Goal: Task Accomplishment & Management: Manage account settings

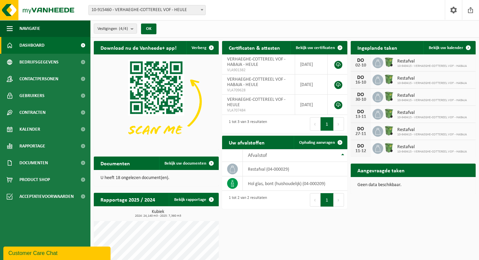
click at [406, 62] on span "Restafval" at bounding box center [433, 61] width 70 height 5
click at [390, 62] on img at bounding box center [389, 61] width 11 height 11
click at [293, 170] on td "restafval (04-000029)" at bounding box center [295, 169] width 105 height 14
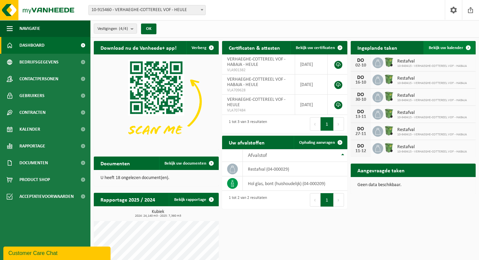
click at [469, 45] on span at bounding box center [468, 47] width 13 height 13
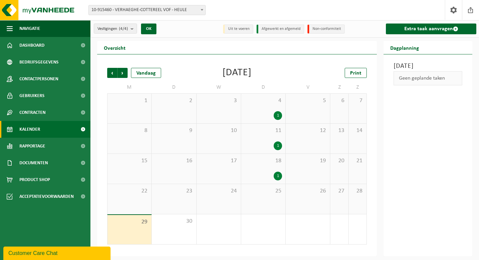
click at [275, 117] on div "1" at bounding box center [278, 115] width 8 height 9
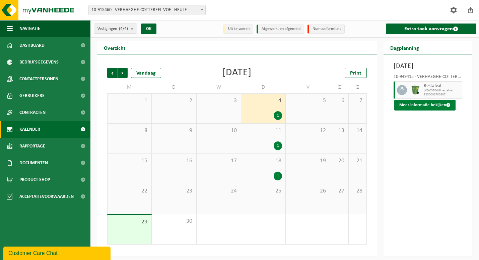
click at [430, 110] on button "Meer informatie bekijken" at bounding box center [425, 105] width 61 height 11
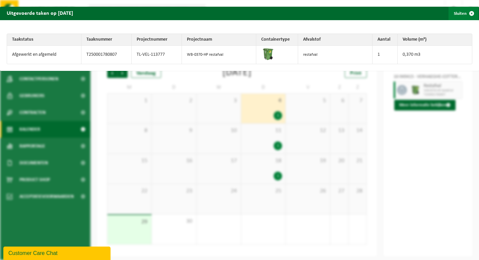
click at [471, 8] on span "button" at bounding box center [471, 13] width 13 height 13
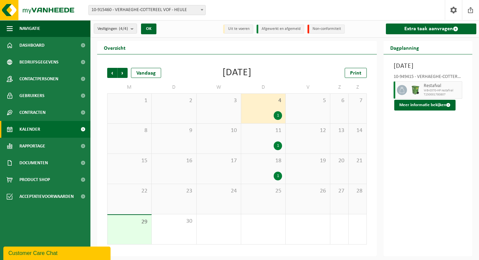
click at [435, 97] on span "T250001780807" at bounding box center [442, 95] width 37 height 4
click at [436, 110] on button "Meer informatie bekijken" at bounding box center [425, 105] width 61 height 11
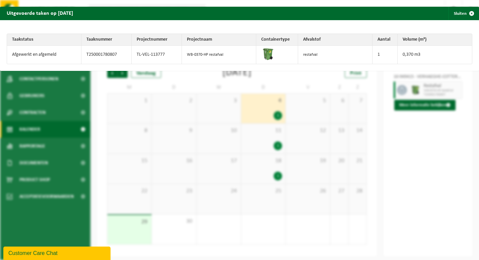
click at [326, 57] on td "restafval" at bounding box center [335, 55] width 74 height 18
click at [168, 57] on td "TL-VEL-113777" at bounding box center [157, 55] width 50 height 18
click at [102, 57] on td "T250001780807" at bounding box center [106, 55] width 50 height 18
click at [48, 56] on td "Afgewerkt en afgemeld" at bounding box center [44, 55] width 74 height 18
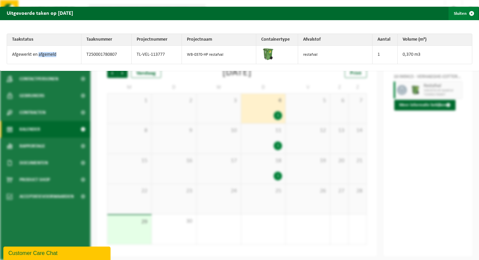
click at [470, 14] on span "button" at bounding box center [471, 13] width 13 height 13
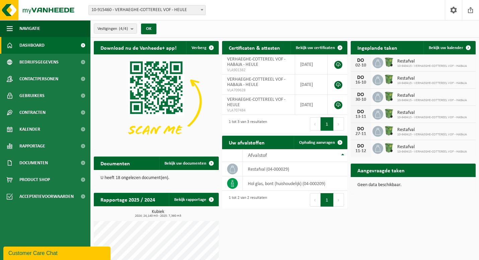
click at [408, 63] on span "Restafval" at bounding box center [433, 61] width 70 height 5
click at [378, 65] on icon at bounding box center [378, 62] width 7 height 7
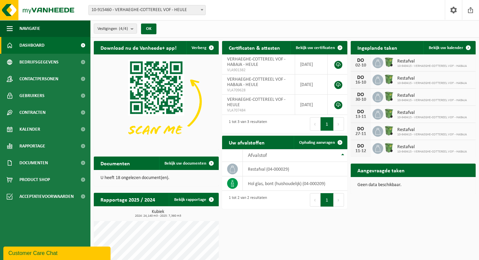
drag, startPoint x: 378, startPoint y: 65, endPoint x: 364, endPoint y: 60, distance: 14.5
click at [437, 59] on div "Restafval 10-949415 - VERHAEGHE-COTTEREEL VOF - HABAJA" at bounding box center [430, 63] width 73 height 10
click at [335, 141] on span at bounding box center [340, 141] width 13 height 13
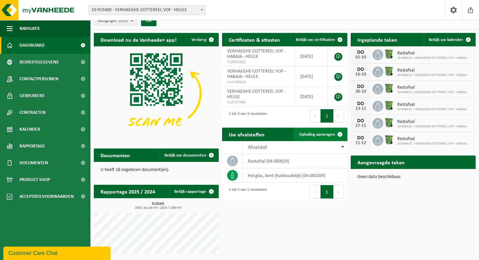
click at [314, 134] on span "Ophaling aanvragen" at bounding box center [317, 134] width 36 height 4
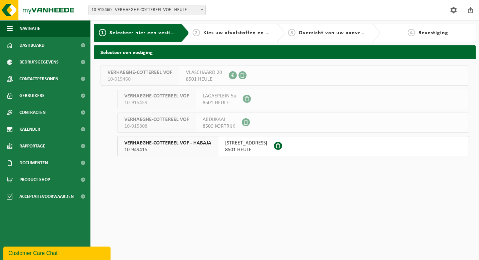
click at [290, 146] on button "VERHAEGHE-COTTEREEL VOF - HABAJA 10-949415 IZEGEMSESTRAAT 177 8501 HEULE" at bounding box center [293, 146] width 352 height 20
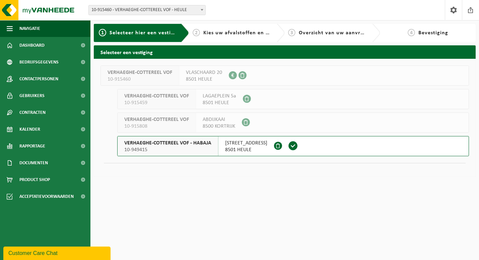
click at [290, 146] on span at bounding box center [293, 145] width 19 height 19
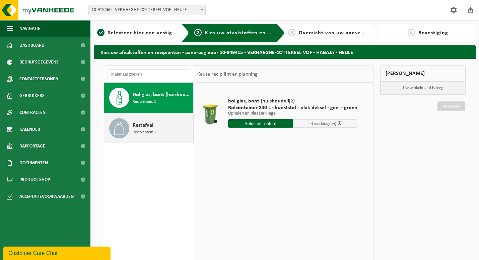
click at [151, 128] on span "Restafval" at bounding box center [143, 125] width 21 height 8
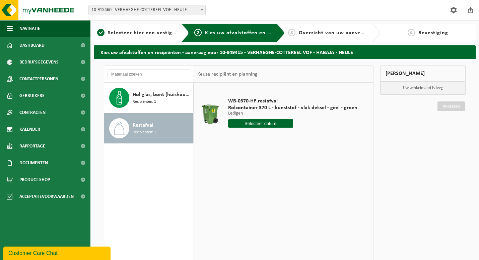
click at [261, 123] on input "text" at bounding box center [260, 123] width 65 height 8
click at [323, 125] on div at bounding box center [292, 123] width 129 height 8
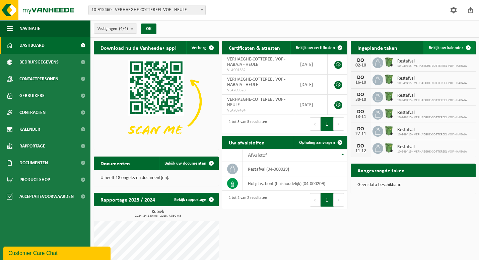
click at [467, 48] on span at bounding box center [468, 47] width 13 height 13
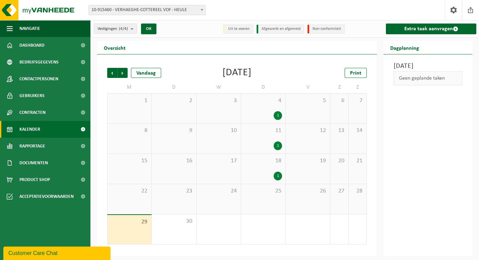
click at [278, 117] on div "1" at bounding box center [278, 115] width 8 height 9
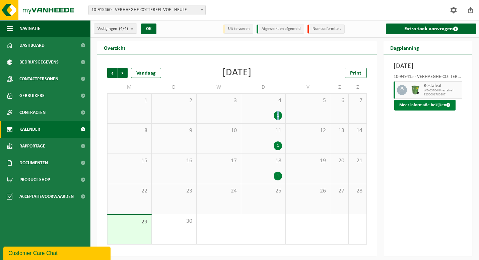
click at [428, 110] on button "Meer informatie bekijken" at bounding box center [425, 105] width 61 height 11
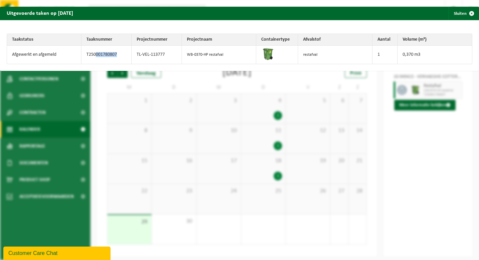
click at [95, 57] on td "T250001780807" at bounding box center [106, 55] width 50 height 18
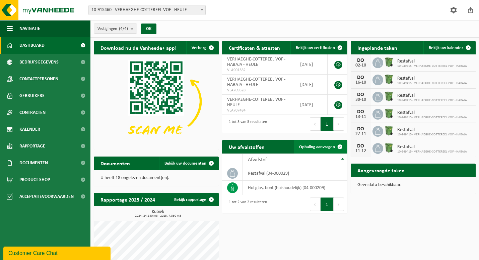
scroll to position [8, 0]
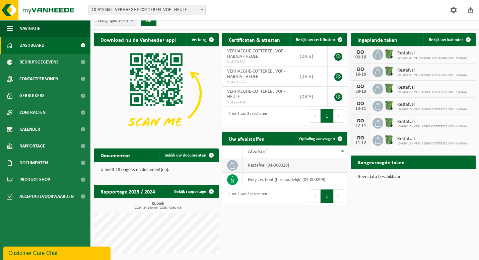
click at [271, 166] on td "restafval (04-000029)" at bounding box center [295, 165] width 105 height 14
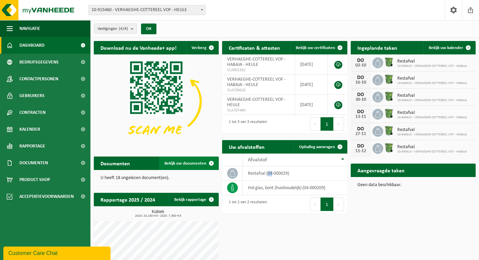
click at [211, 162] on span at bounding box center [211, 162] width 13 height 13
click at [273, 61] on span "VERHAEGHE-COTTEREEL VOF - HABAJA - HEULE" at bounding box center [256, 62] width 58 height 10
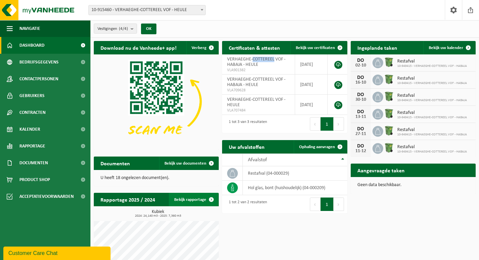
click at [212, 201] on span at bounding box center [211, 198] width 13 height 13
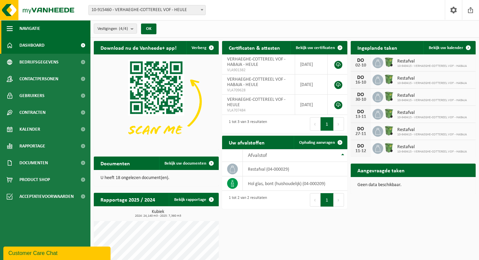
click at [33, 29] on span "Navigatie" at bounding box center [29, 28] width 21 height 17
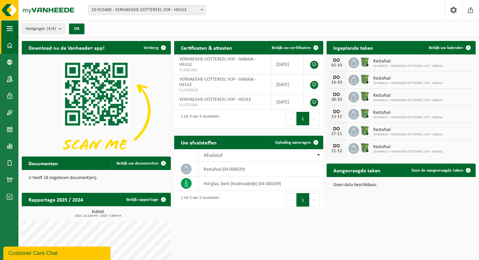
click at [10, 30] on span "button" at bounding box center [10, 28] width 6 height 17
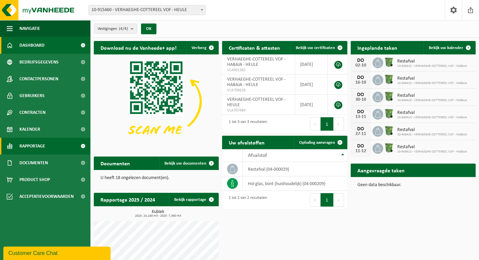
click at [83, 146] on span at bounding box center [82, 145] width 15 height 17
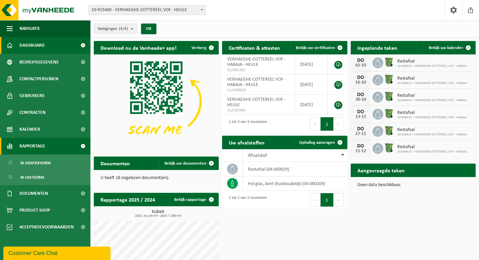
click at [83, 146] on span at bounding box center [82, 145] width 15 height 17
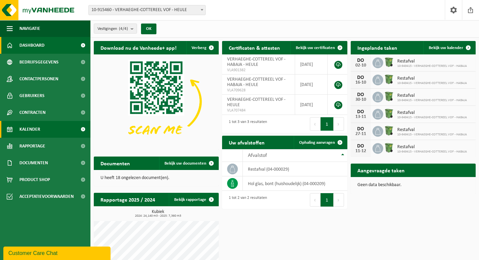
click at [84, 128] on span at bounding box center [82, 129] width 15 height 17
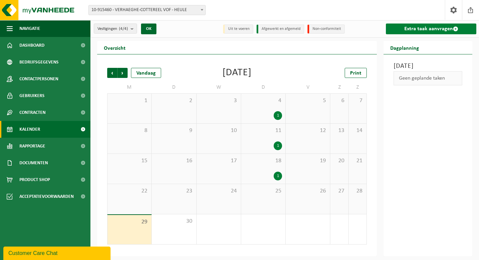
click at [441, 30] on link "Extra taak aanvragen" at bounding box center [431, 28] width 91 height 11
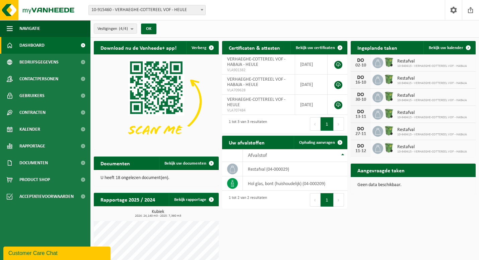
scroll to position [0, 0]
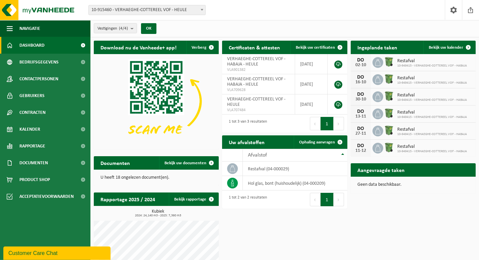
click at [396, 171] on h2 "Aangevraagde taken" at bounding box center [381, 169] width 61 height 13
click at [393, 187] on p "Geen data beschikbaar." at bounding box center [414, 184] width 112 height 5
click at [443, 65] on span "10-949415 - VERHAEGHE-COTTEREEL VOF - HABAJA" at bounding box center [433, 66] width 70 height 4
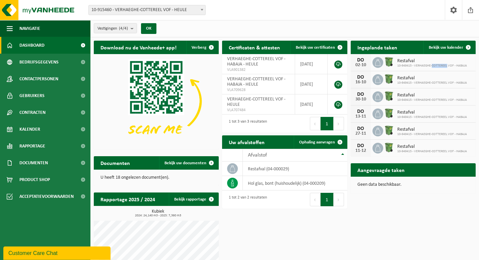
click at [391, 63] on img at bounding box center [389, 61] width 11 height 11
click at [361, 63] on div "02-10" at bounding box center [360, 65] width 13 height 5
click at [384, 65] on img at bounding box center [389, 61] width 11 height 11
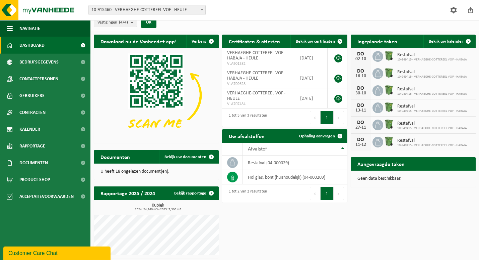
scroll to position [8, 0]
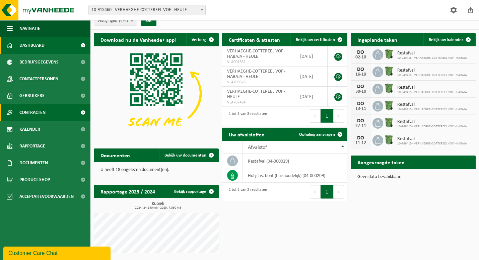
click at [38, 114] on span "Contracten" at bounding box center [32, 112] width 26 height 17
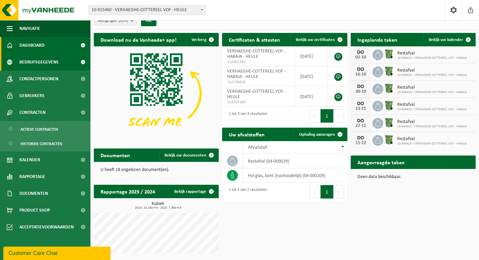
click at [55, 64] on span "Bedrijfsgegevens" at bounding box center [38, 62] width 39 height 17
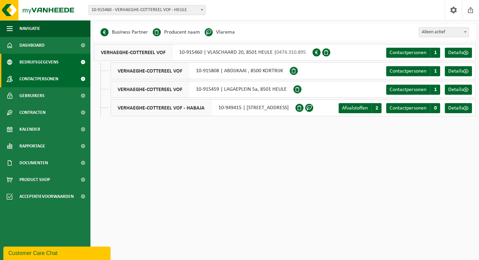
click at [51, 79] on span "Contactpersonen" at bounding box center [38, 78] width 39 height 17
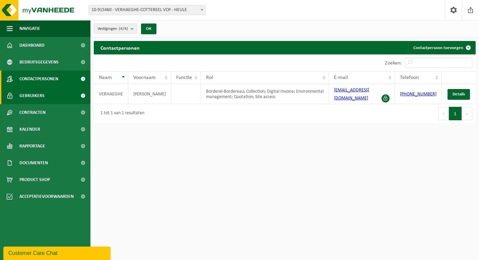
click at [36, 94] on span "Gebruikers" at bounding box center [31, 95] width 25 height 17
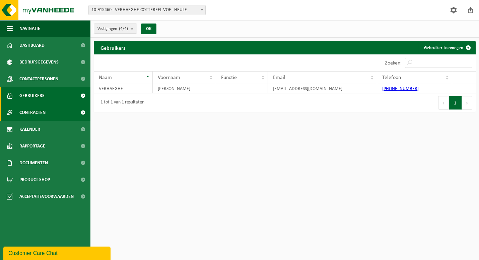
click at [33, 112] on span "Contracten" at bounding box center [32, 112] width 26 height 17
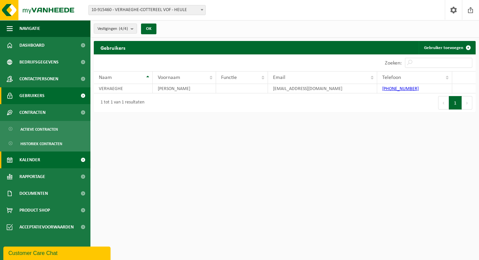
click at [34, 157] on span "Kalender" at bounding box center [29, 159] width 21 height 17
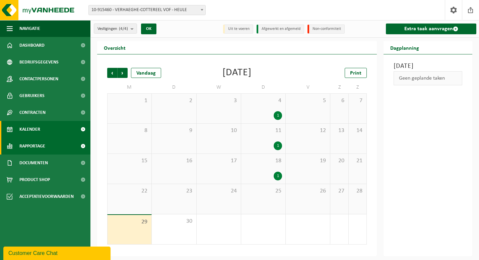
click at [41, 144] on span "Rapportage" at bounding box center [32, 145] width 26 height 17
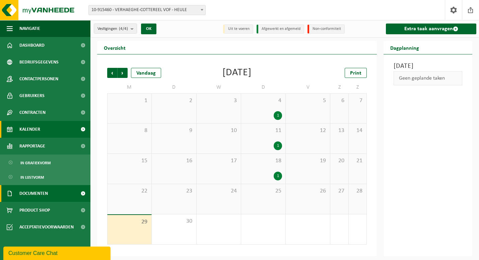
click at [38, 195] on span "Documenten" at bounding box center [33, 193] width 29 height 17
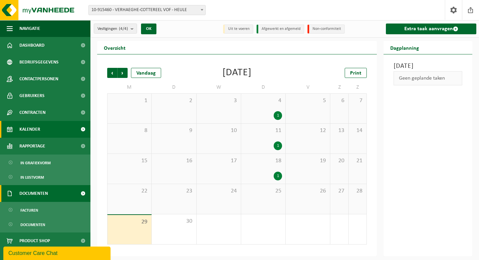
scroll to position [6, 0]
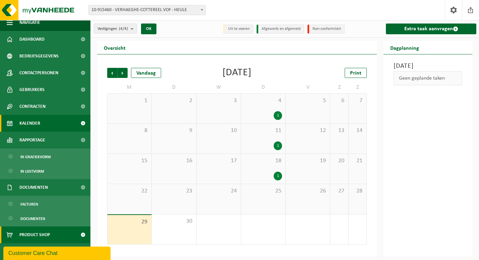
click at [37, 236] on span "Product Shop" at bounding box center [34, 234] width 31 height 17
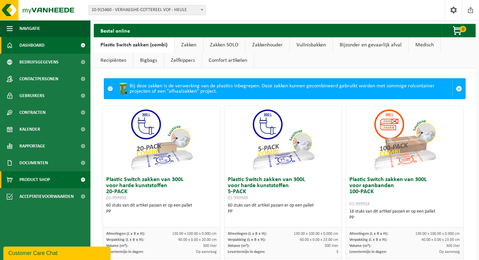
click at [60, 48] on link "Dashboard" at bounding box center [45, 45] width 91 height 17
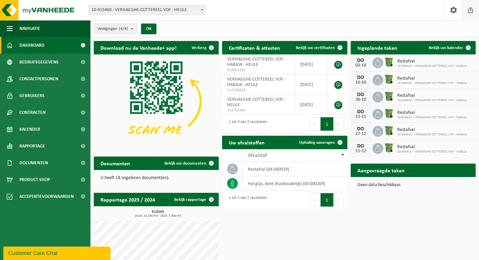
click at [470, 13] on span at bounding box center [471, 10] width 10 height 20
click at [376, 63] on icon at bounding box center [378, 62] width 7 height 7
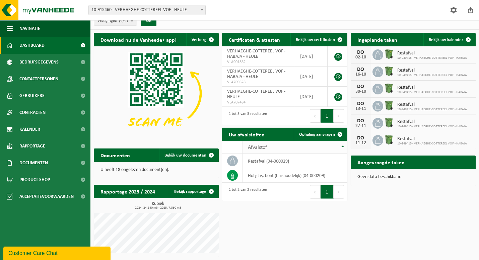
click at [343, 146] on th "Afvalstof" at bounding box center [295, 147] width 105 height 13
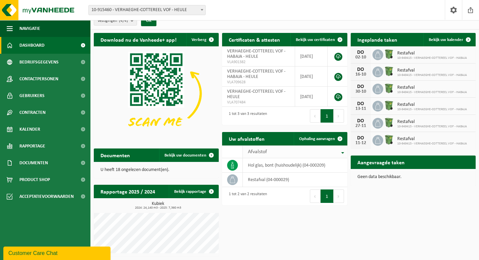
click at [343, 151] on th "Afvalstof" at bounding box center [295, 151] width 105 height 13
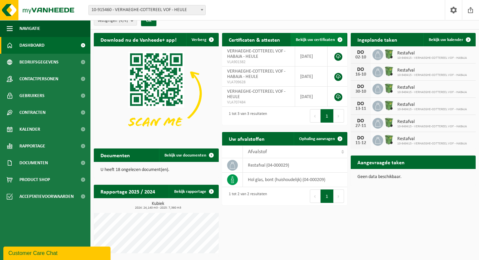
scroll to position [0, 0]
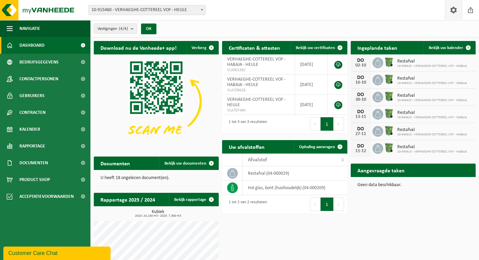
click at [456, 12] on span at bounding box center [454, 10] width 10 height 20
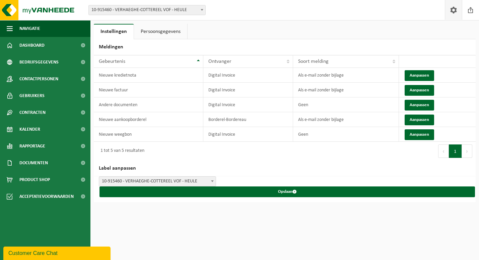
click at [165, 33] on link "Persoonsgegevens" at bounding box center [160, 31] width 53 height 15
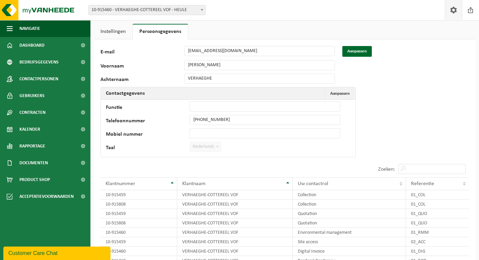
click at [112, 30] on link "Instellingen" at bounding box center [113, 31] width 39 height 15
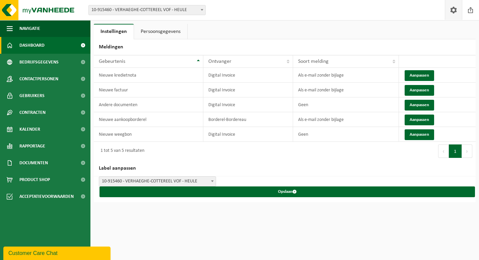
click at [39, 45] on span "Dashboard" at bounding box center [31, 45] width 25 height 17
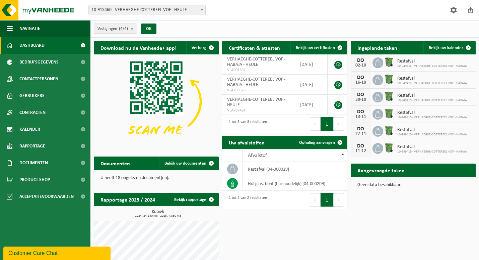
click at [133, 29] on b "submit" at bounding box center [134, 28] width 6 height 9
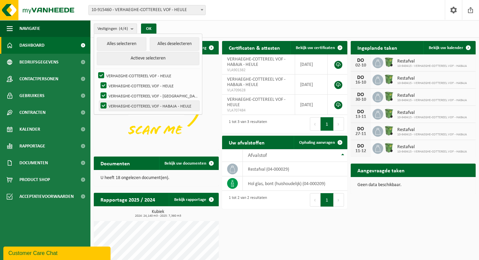
click at [132, 104] on label "VERHAEGHE-COTTEREEL VOF - HABAJA - HEULE" at bounding box center [149, 106] width 100 height 10
click at [98, 101] on input "VERHAEGHE-COTTEREEL VOF - HABAJA - HEULE" at bounding box center [98, 100] width 0 height 0
click at [130, 105] on label "VERHAEGHE-COTTEREEL VOF - HABAJA - HEULE" at bounding box center [149, 106] width 100 height 10
click at [98, 101] on input "VERHAEGHE-COTTEREEL VOF - HABAJA - HEULE" at bounding box center [98, 100] width 0 height 0
checkbox input "true"
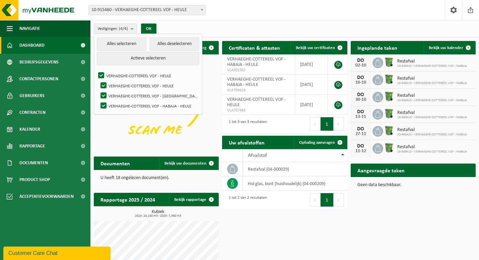
click at [120, 130] on img at bounding box center [156, 101] width 125 height 94
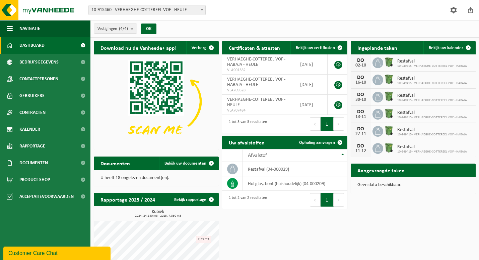
click at [64, 257] on div "Customer Care Chat" at bounding box center [56, 253] width 97 height 8
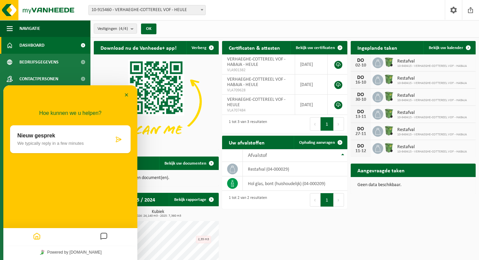
click at [86, 137] on p "Nieuw gesprek" at bounding box center [65, 135] width 97 height 6
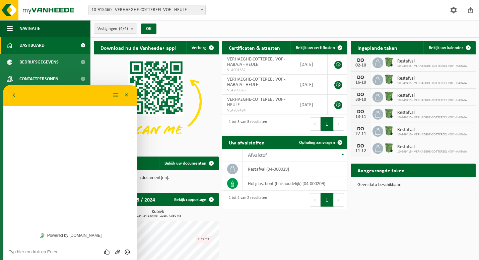
click at [61, 144] on div "Hoe kunnen we u helpen? Nieuw gesprek We typically reply in a few minutes" at bounding box center [70, 156] width 134 height 142
click at [52, 100] on div "Terug" at bounding box center [60, 95] width 102 height 10
click at [14, 94] on button "Terug" at bounding box center [14, 95] width 11 height 10
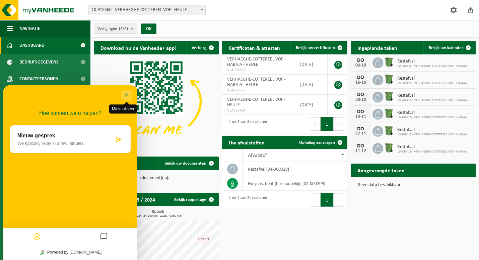
click at [127, 95] on button "Minimaliseer" at bounding box center [126, 95] width 11 height 10
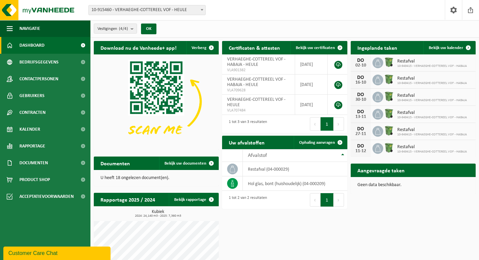
click at [66, 253] on div "Customer Care Chat" at bounding box center [56, 253] width 97 height 8
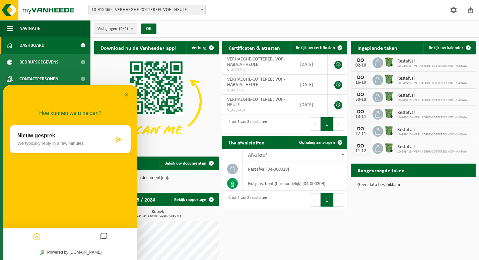
click at [68, 139] on div "Nieuw gesprek We typically reply in a few minutes" at bounding box center [65, 138] width 97 height 13
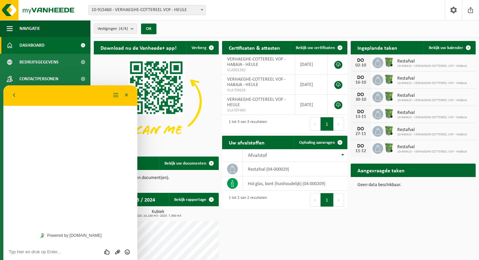
click at [68, 139] on div "Hoe kunnen we u helpen? Nieuw gesprek We typically reply in a few minutes" at bounding box center [70, 156] width 134 height 142
click at [114, 96] on button "Menu" at bounding box center [116, 95] width 11 height 10
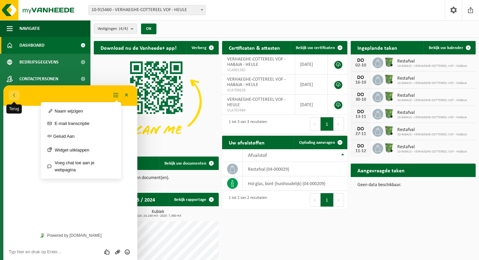
click at [15, 94] on button "Terug" at bounding box center [14, 95] width 11 height 10
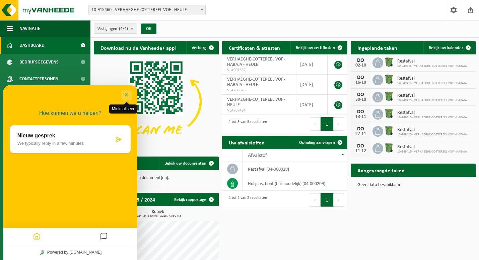
click at [131, 94] on button "Minimaliseer" at bounding box center [126, 95] width 11 height 10
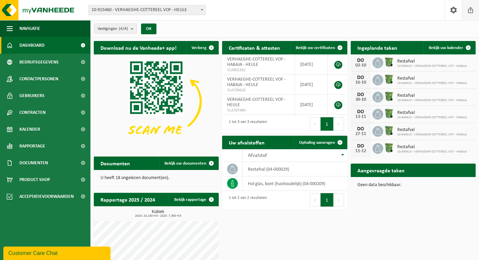
click at [473, 12] on span at bounding box center [471, 10] width 10 height 20
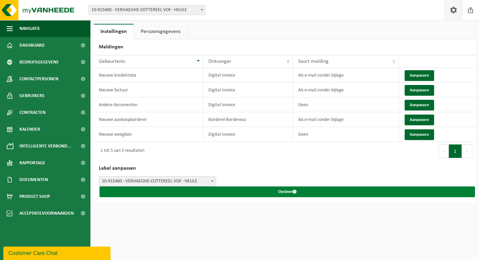
click at [287, 195] on button "Opslaan" at bounding box center [288, 191] width 376 height 11
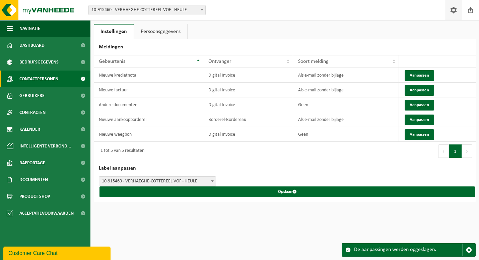
click at [46, 76] on span "Contactpersonen" at bounding box center [38, 78] width 39 height 17
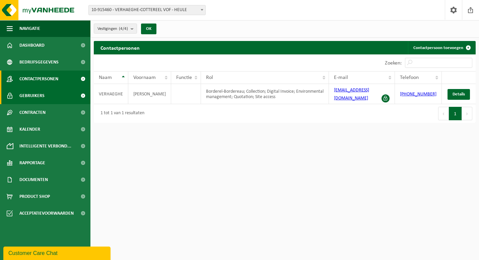
click at [36, 95] on span "Gebruikers" at bounding box center [31, 95] width 25 height 17
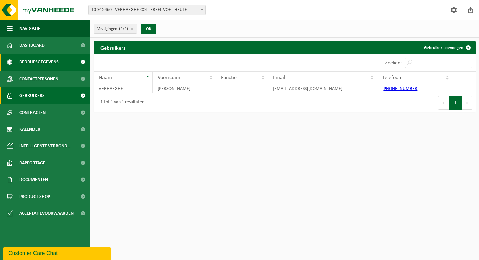
click at [39, 60] on span "Bedrijfsgegevens" at bounding box center [38, 62] width 39 height 17
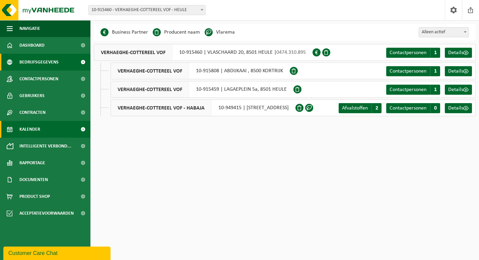
click at [27, 130] on span "Kalender" at bounding box center [29, 129] width 21 height 17
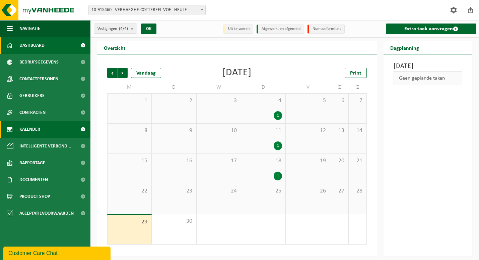
click at [40, 47] on span "Dashboard" at bounding box center [31, 45] width 25 height 17
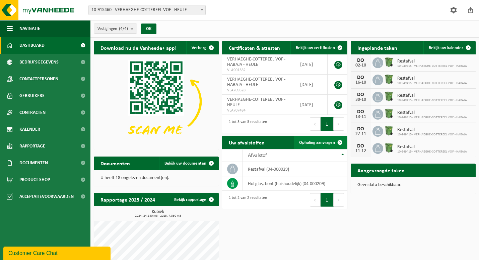
click at [339, 141] on span at bounding box center [340, 141] width 13 height 13
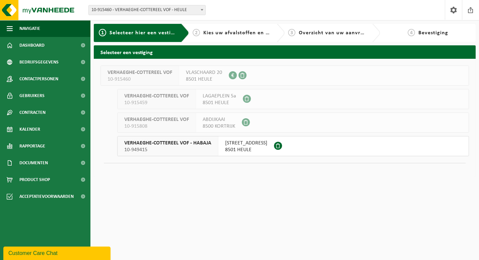
click at [246, 146] on span "IZEGEMSESTRAAT 177" at bounding box center [246, 142] width 42 height 7
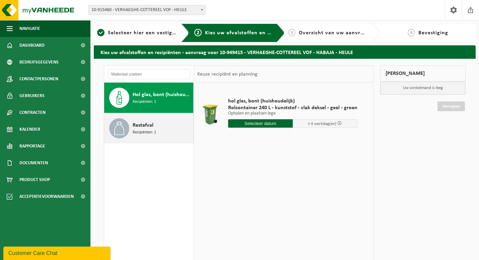
click at [143, 131] on span "Recipiënten: 1" at bounding box center [144, 132] width 23 height 6
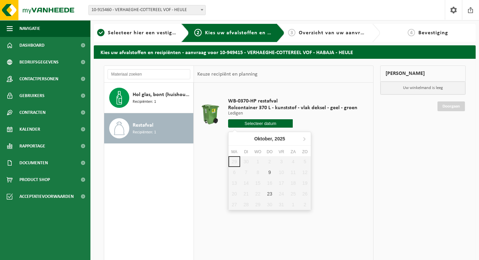
click at [271, 122] on input "text" at bounding box center [260, 123] width 65 height 8
click at [344, 148] on table "WB-0370-HP restafval Rolcontainer 370 L - kunststof - vlak deksel - geel - groe…" at bounding box center [283, 115] width 179 height 67
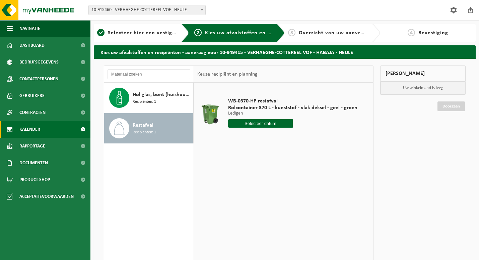
click at [31, 131] on span "Kalender" at bounding box center [29, 129] width 21 height 17
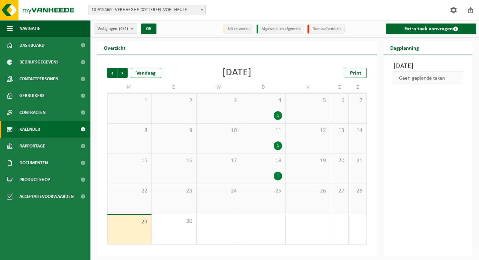
click at [278, 114] on div "1" at bounding box center [278, 115] width 8 height 9
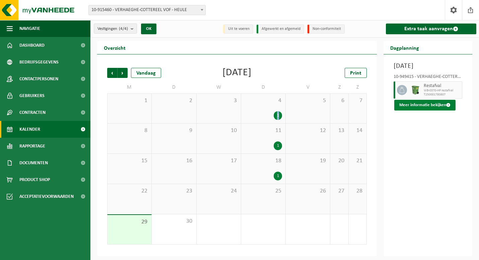
click at [411, 110] on button "Meer informatie bekijken" at bounding box center [425, 105] width 61 height 11
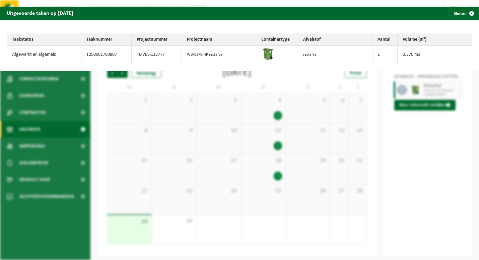
click at [40, 55] on td "Afgewerkt en afgemeld" at bounding box center [44, 55] width 74 height 18
click at [108, 54] on td "T250001780807" at bounding box center [106, 55] width 50 height 18
click at [159, 62] on td "TL-VEL-113777" at bounding box center [157, 55] width 50 height 18
click at [473, 13] on span "button" at bounding box center [471, 13] width 13 height 13
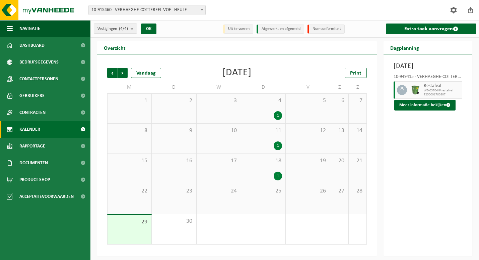
click at [135, 27] on b "submit" at bounding box center [134, 28] width 6 height 9
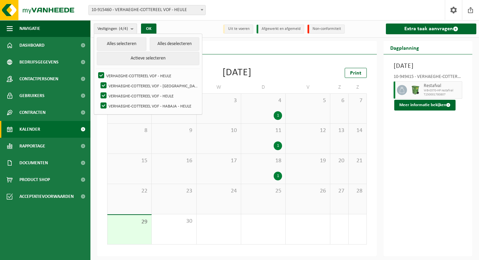
click at [135, 28] on b "submit" at bounding box center [134, 29] width 6 height 10
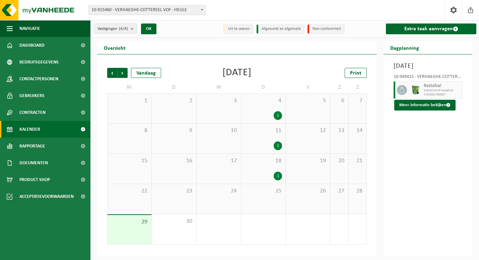
click at [236, 30] on li "Uit te voeren" at bounding box center [238, 28] width 30 height 9
click at [261, 30] on li "Afgewerkt en afgemeld" at bounding box center [281, 28] width 48 height 9
click at [315, 29] on li "Non-conformiteit" at bounding box center [326, 28] width 37 height 9
click at [472, 11] on span at bounding box center [471, 10] width 10 height 20
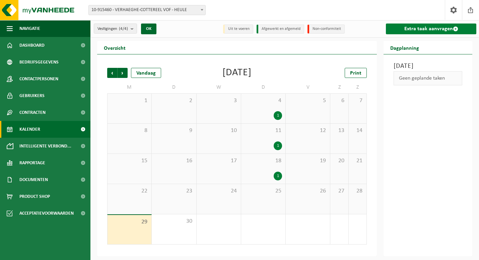
click at [441, 30] on link "Extra taak aanvragen" at bounding box center [431, 28] width 91 height 11
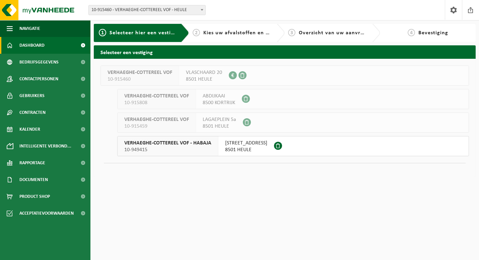
click at [32, 47] on span "Dashboard" at bounding box center [31, 45] width 25 height 17
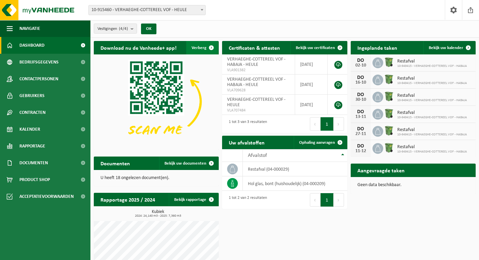
click at [211, 48] on span "button" at bounding box center [211, 47] width 13 height 13
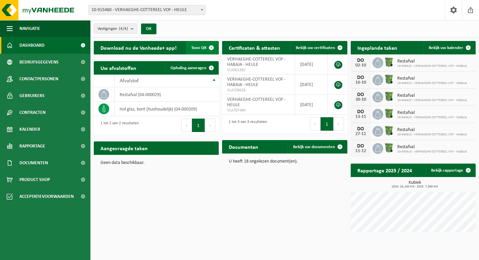
click at [211, 48] on span "button" at bounding box center [211, 47] width 13 height 13
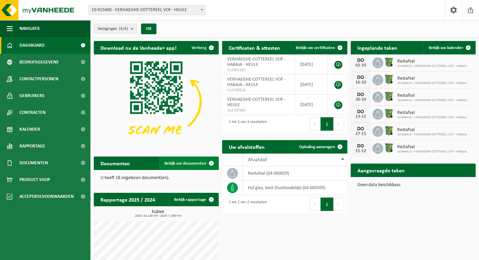
click at [213, 161] on span at bounding box center [211, 162] width 13 height 13
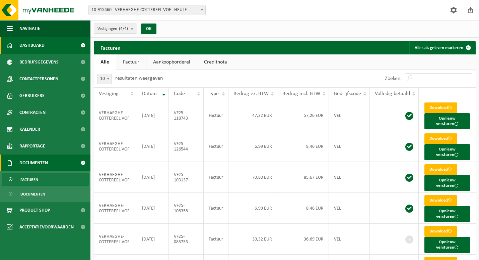
click at [37, 45] on span "Dashboard" at bounding box center [31, 45] width 25 height 17
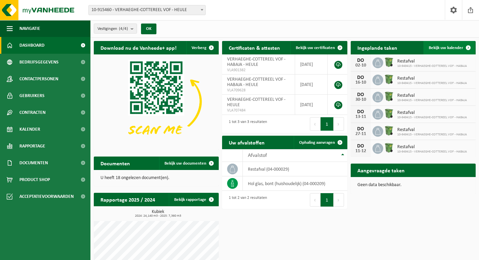
click at [453, 47] on span "Bekijk uw kalender" at bounding box center [446, 48] width 35 height 4
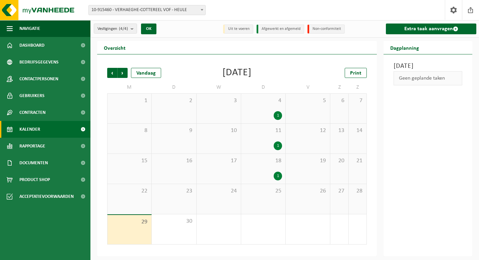
click at [279, 114] on div "1" at bounding box center [278, 115] width 8 height 9
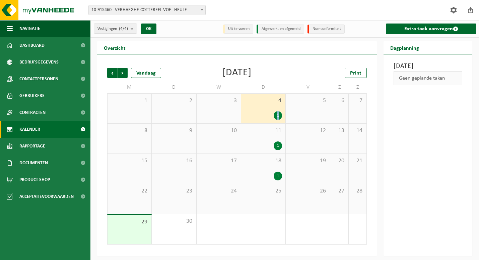
click at [279, 114] on div "1" at bounding box center [278, 115] width 8 height 9
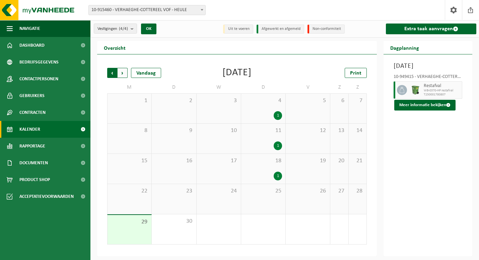
click at [124, 74] on span "Volgende" at bounding box center [123, 73] width 10 height 10
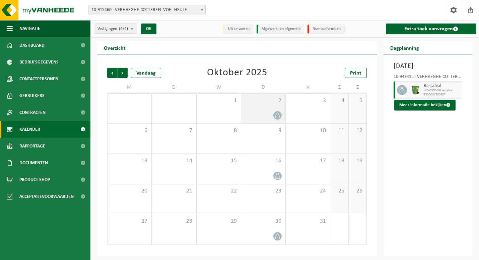
click at [279, 114] on icon at bounding box center [278, 115] width 6 height 6
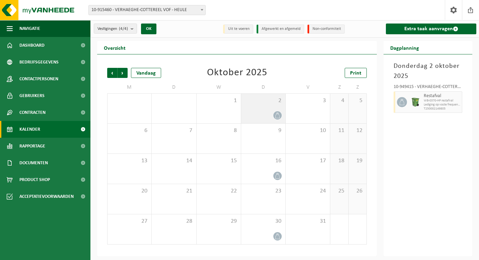
click at [279, 114] on icon at bounding box center [278, 115] width 6 height 6
click at [438, 104] on span "Lediging op vaste frequentie" at bounding box center [437, 105] width 27 height 4
click at [458, 103] on span "button" at bounding box center [457, 101] width 5 height 13
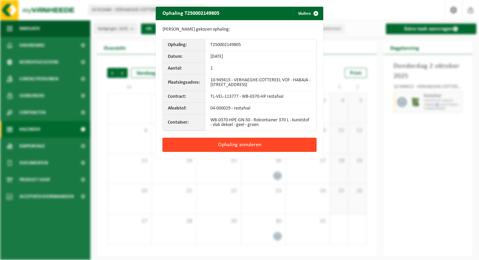
click at [253, 145] on button "Ophaling annuleren" at bounding box center [240, 144] width 154 height 14
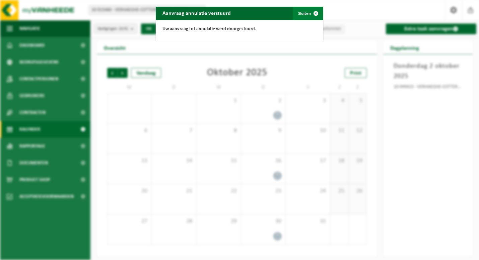
click at [316, 12] on span "button" at bounding box center [315, 13] width 13 height 13
